Goal: Check status: Check status

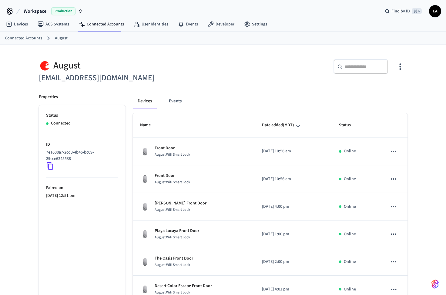
click at [361, 69] on input "text" at bounding box center [364, 67] width 39 height 6
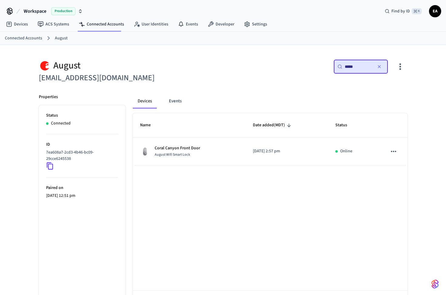
type input "*****"
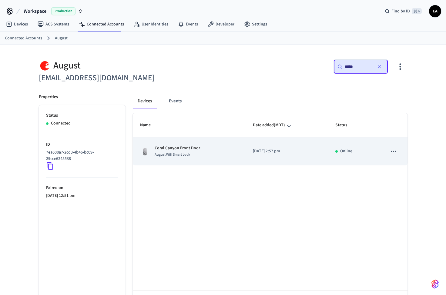
click at [202, 147] on div "Coral Canyon Front Door August Wifi Smart Lock" at bounding box center [189, 151] width 98 height 13
click at [177, 152] on div "August Wifi Smart Lock" at bounding box center [177, 155] width 45 height 6
